Goal: Task Accomplishment & Management: Manage account settings

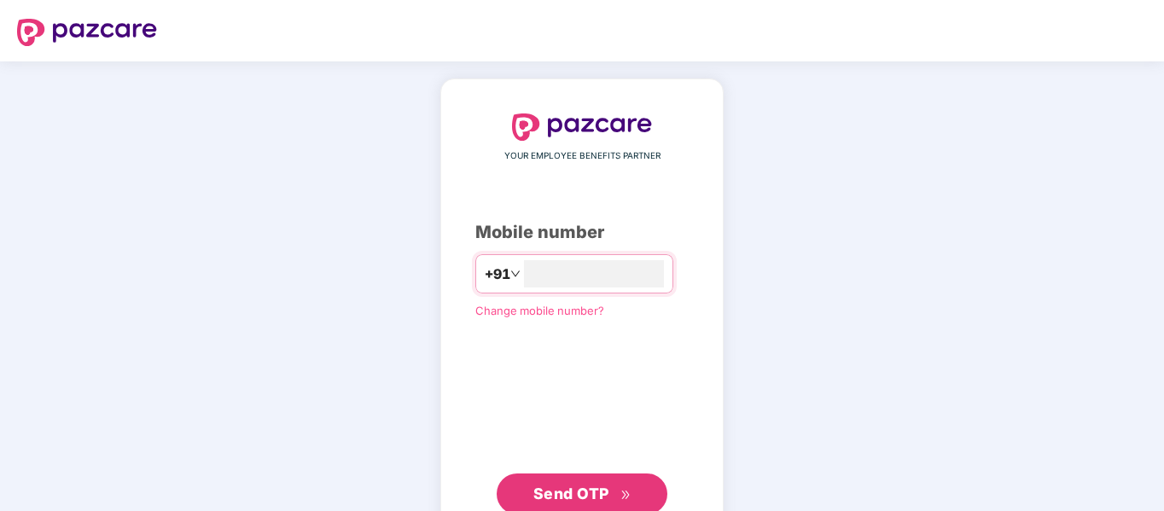
type input "**********"
click at [595, 495] on span "Send OTP" at bounding box center [571, 494] width 76 height 18
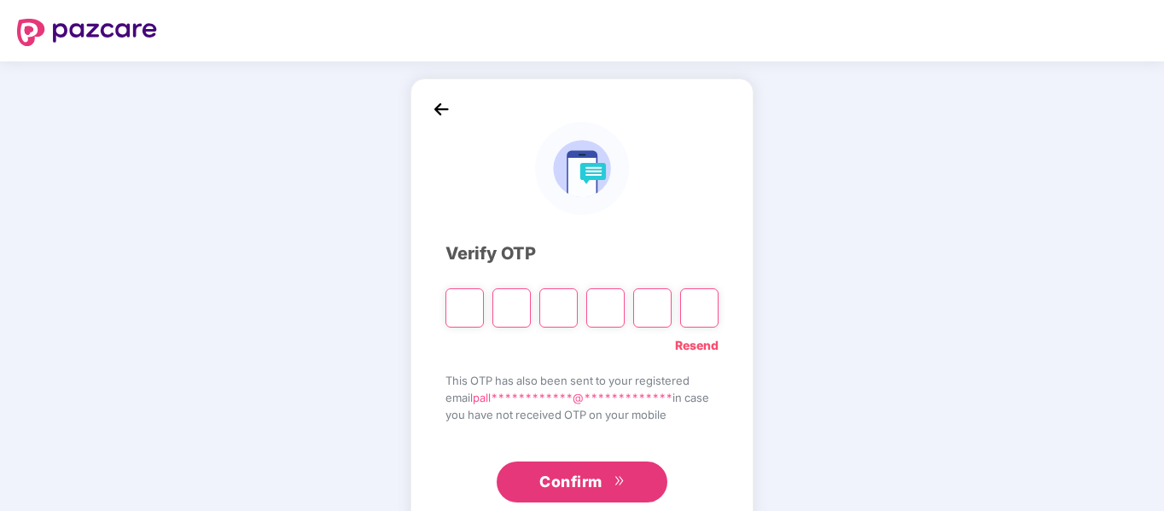
type input "*"
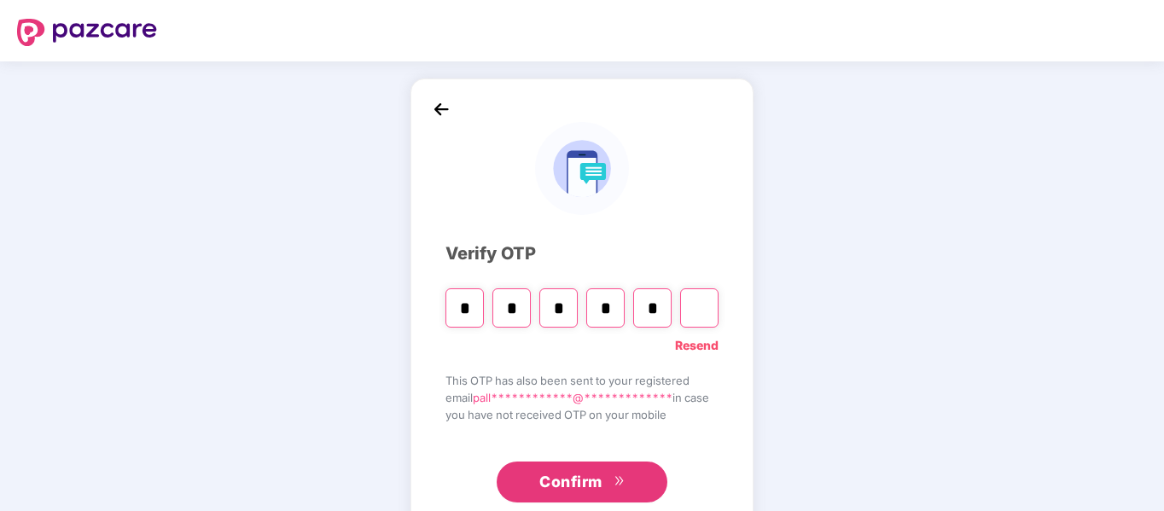
type input "*"
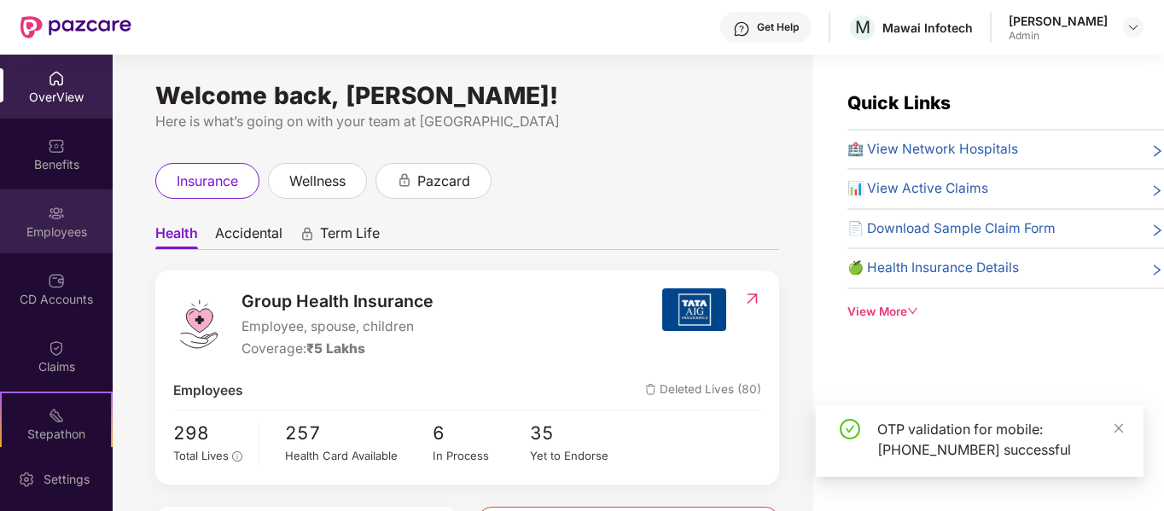
click at [65, 226] on div "Employees" at bounding box center [56, 232] width 113 height 17
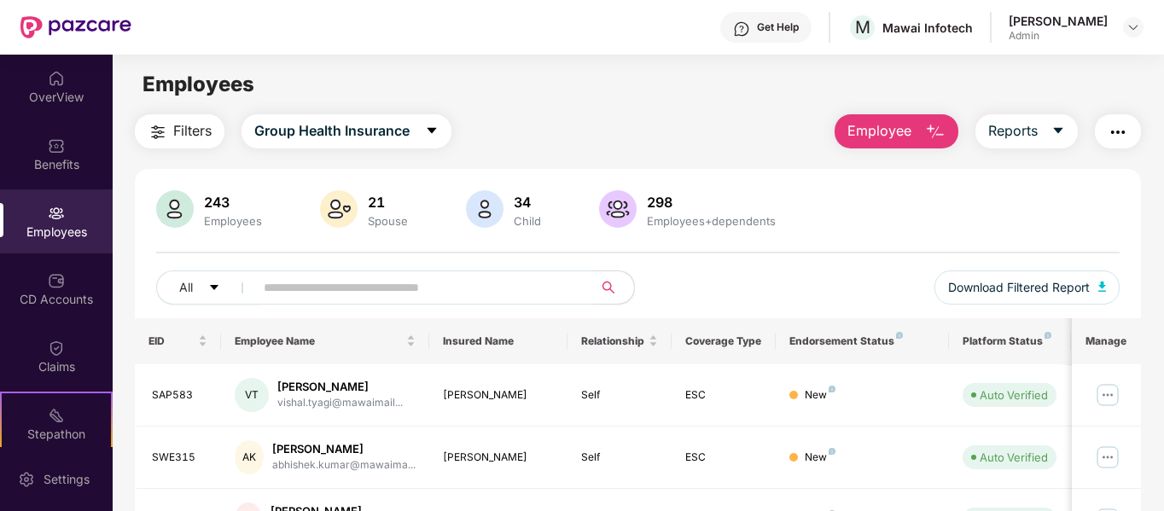
click at [401, 285] on input "text" at bounding box center [417, 288] width 306 height 26
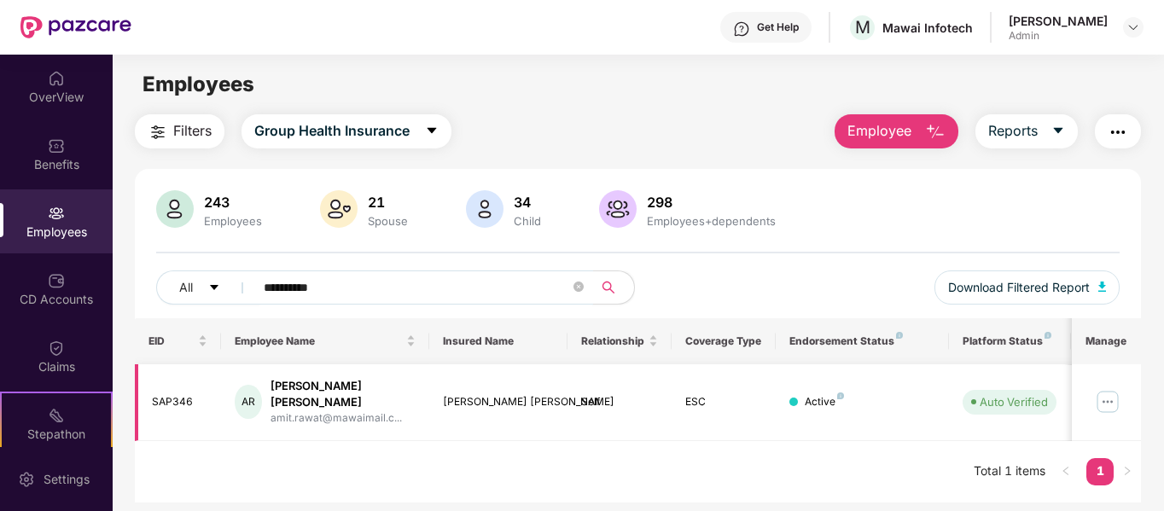
type input "**********"
click at [1109, 394] on img at bounding box center [1107, 401] width 27 height 27
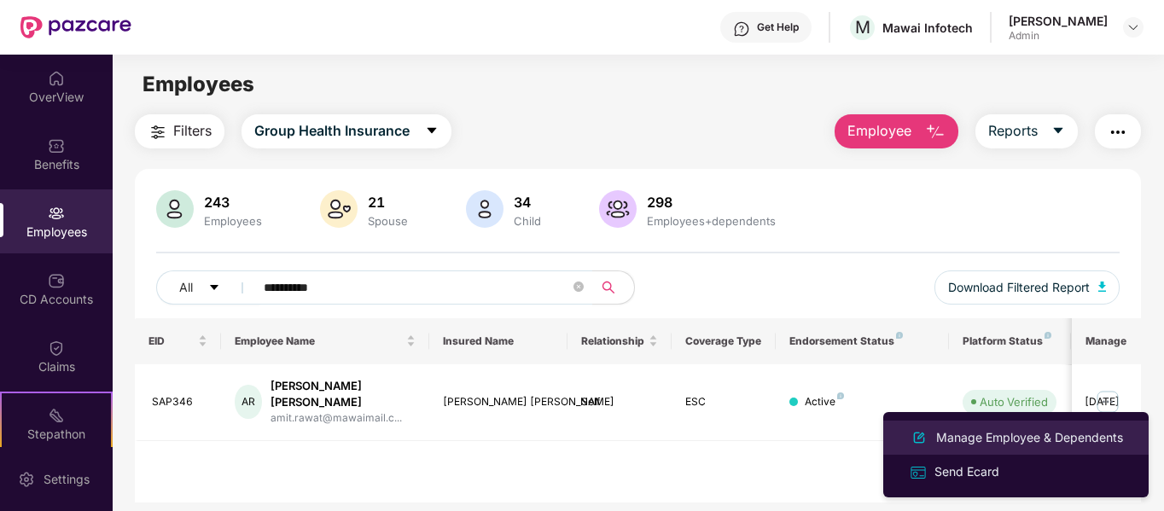
click at [1019, 433] on div "Manage Employee & Dependents" at bounding box center [1030, 437] width 194 height 19
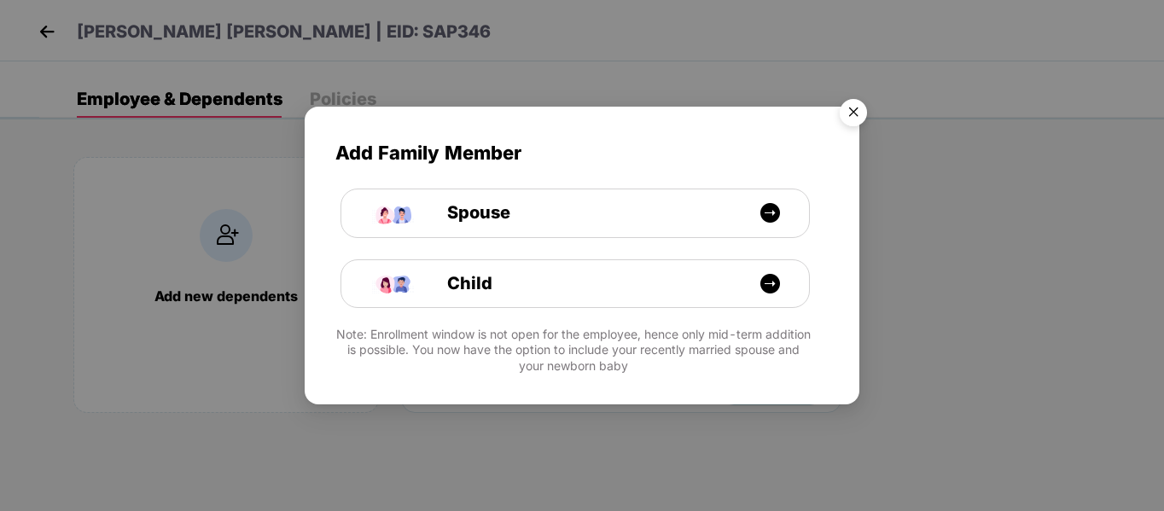
click at [850, 128] on img "Close" at bounding box center [853, 115] width 48 height 48
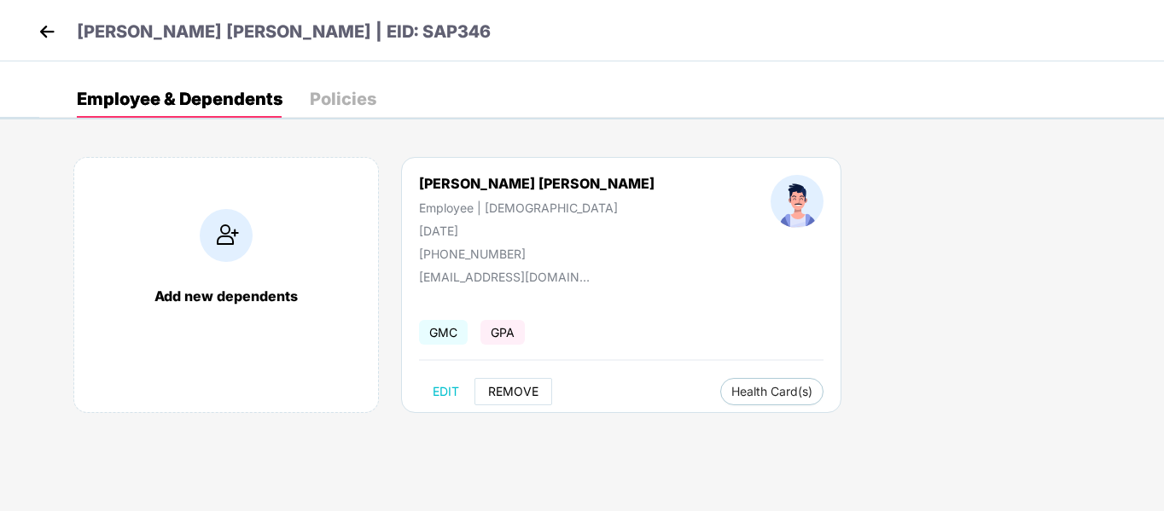
click at [520, 387] on span "REMOVE" at bounding box center [513, 392] width 50 height 14
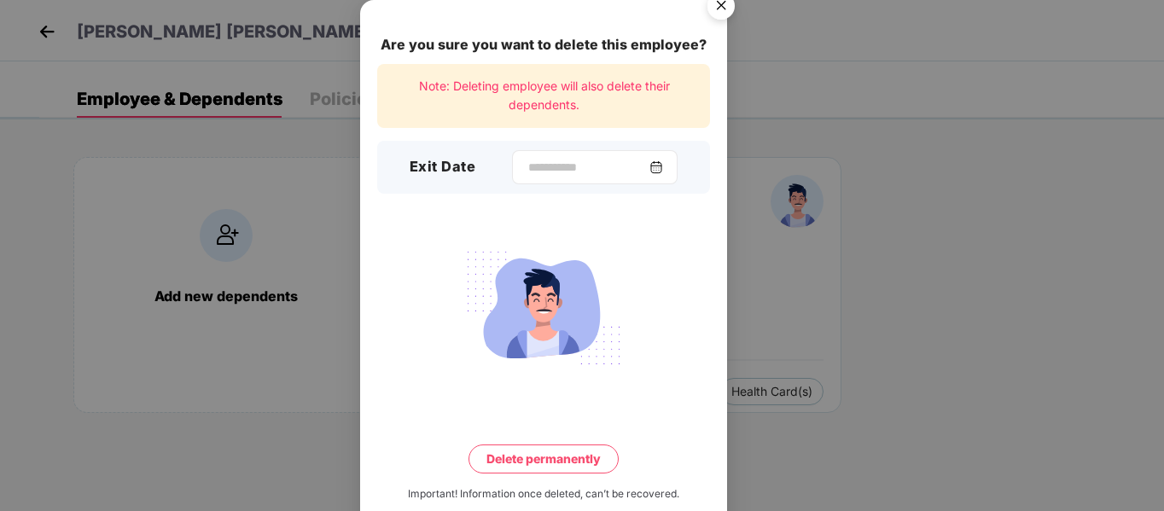
click at [658, 160] on img at bounding box center [656, 167] width 14 height 14
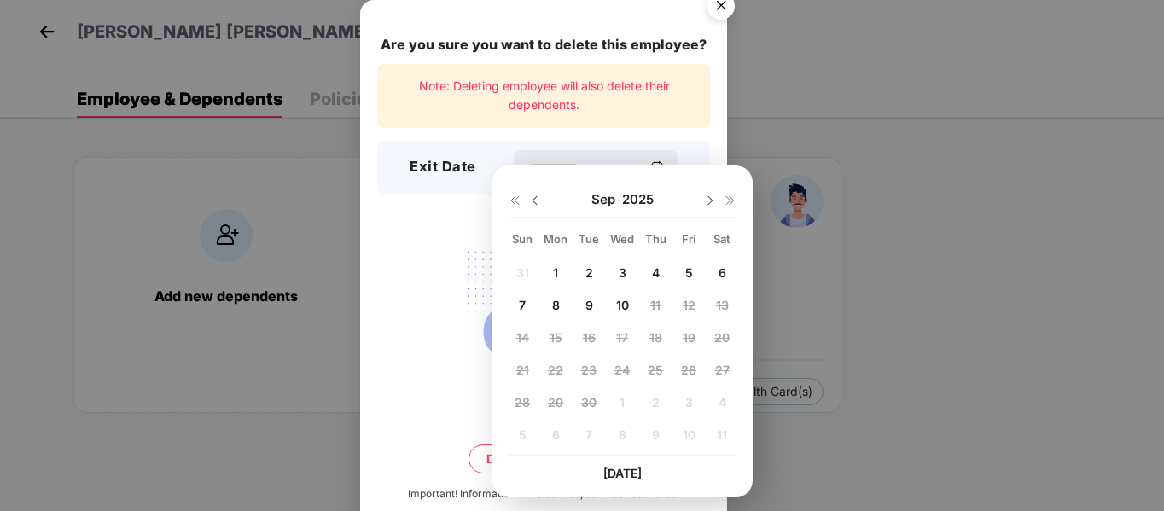
click at [619, 302] on span "10" at bounding box center [622, 305] width 13 height 15
type input "**********"
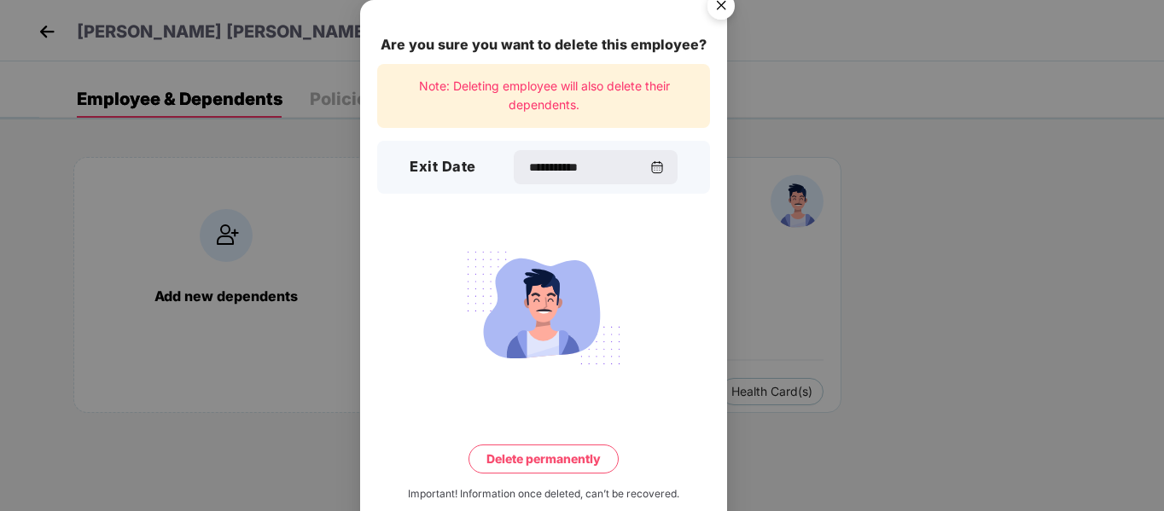
click at [551, 447] on button "Delete permanently" at bounding box center [543, 459] width 150 height 29
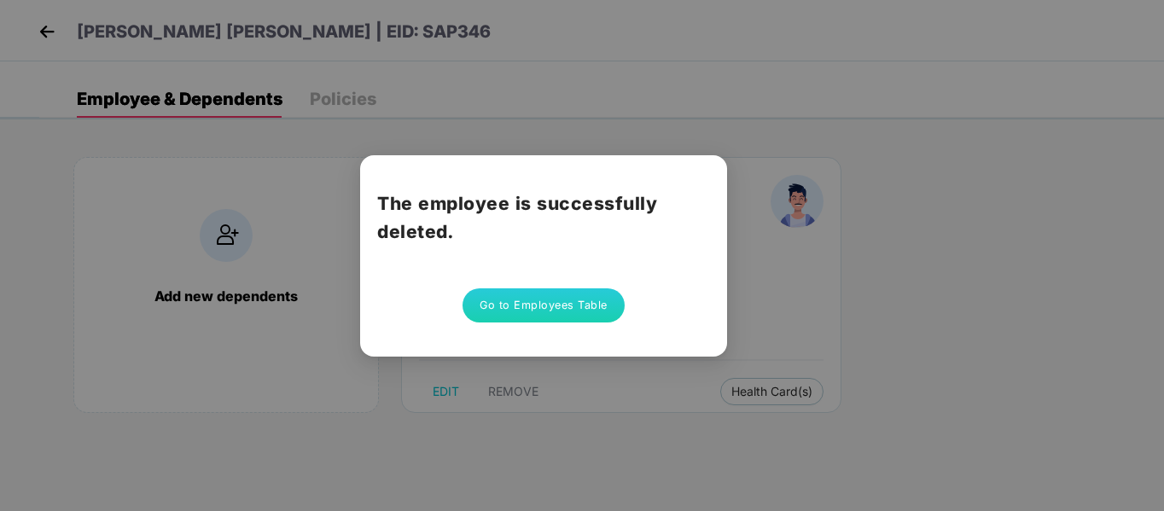
click at [538, 305] on button "Go to Employees Table" at bounding box center [543, 305] width 162 height 34
